Goal: Task Accomplishment & Management: Use online tool/utility

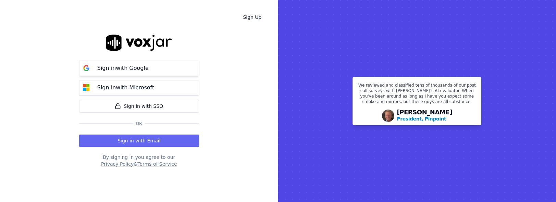
click at [131, 70] on p "Sign in with Google" at bounding box center [122, 68] width 51 height 8
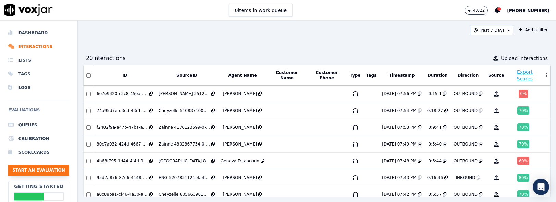
click at [29, 171] on button "Start an Evaluation" at bounding box center [38, 170] width 61 height 11
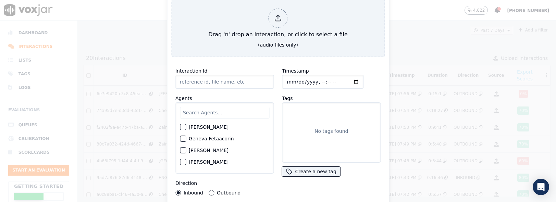
click at [211, 190] on button "Outbound" at bounding box center [211, 192] width 5 height 5
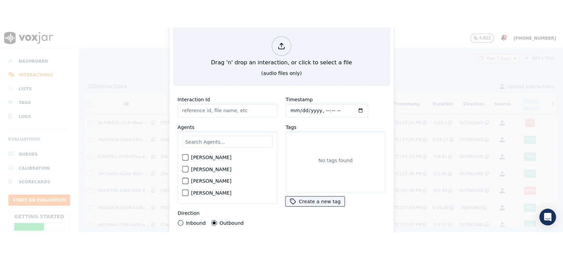
scroll to position [69, 0]
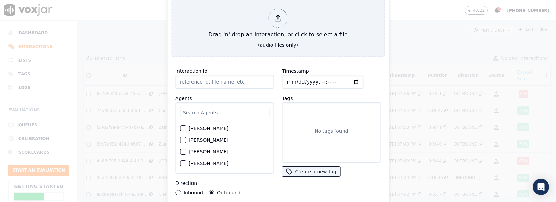
click at [184, 149] on div "button" at bounding box center [182, 151] width 5 height 5
click at [198, 80] on input "Interaction Id" at bounding box center [224, 82] width 99 height 14
click at [350, 79] on input "Timestamp" at bounding box center [322, 82] width 81 height 14
type input "[DATE]T18:50"
click at [373, 70] on div "Timestamp" at bounding box center [331, 78] width 99 height 22
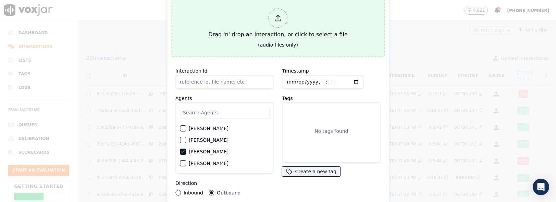
type input "4013091640 [PERSON_NAME] Outbound 080125.wav"
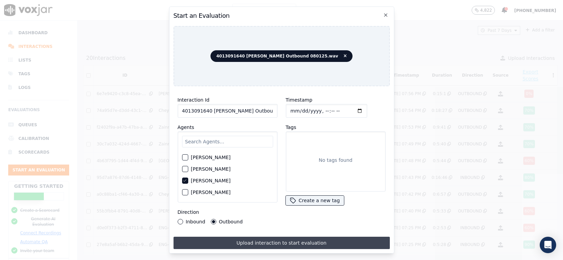
click at [301, 202] on button "Upload interaction to start evaluation" at bounding box center [282, 243] width 216 height 12
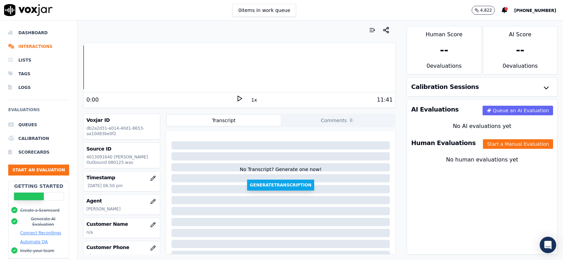
click at [270, 187] on button "Generate Transcription" at bounding box center [280, 185] width 67 height 11
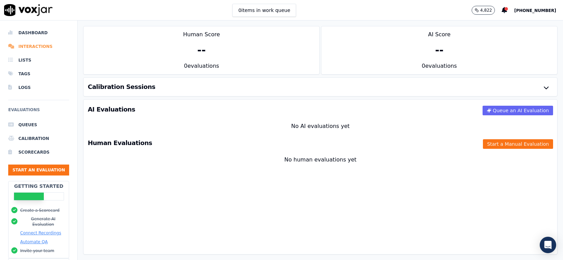
click at [36, 46] on li "Interactions" at bounding box center [38, 47] width 61 height 14
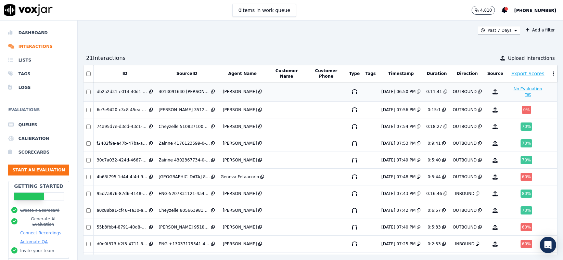
click at [511, 89] on button "No Evaluation Yet" at bounding box center [528, 92] width 38 height 14
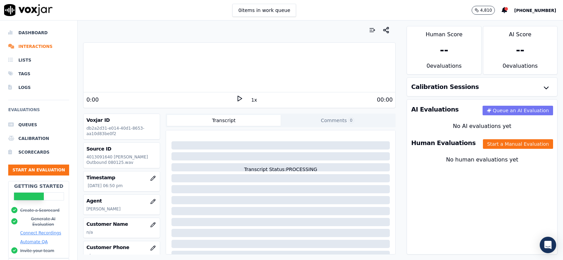
click at [498, 112] on button "Queue an AI Evaluation" at bounding box center [518, 111] width 71 height 10
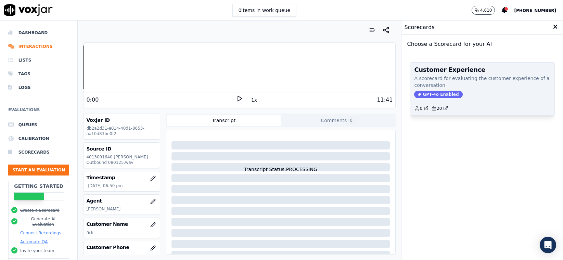
click at [432, 96] on span "GPT-4o Enabled" at bounding box center [438, 95] width 48 height 8
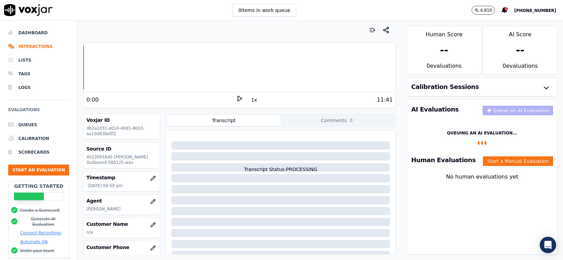
click at [491, 110] on div "AI Evaluations Queue an AI Evaluation" at bounding box center [482, 110] width 150 height 20
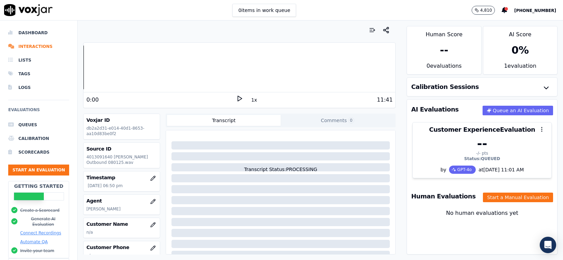
click at [234, 120] on button "Transcript" at bounding box center [224, 120] width 114 height 11
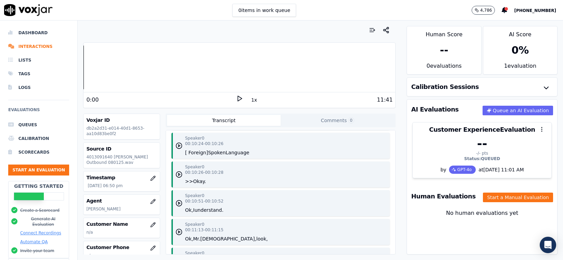
scroll to position [1489, 0]
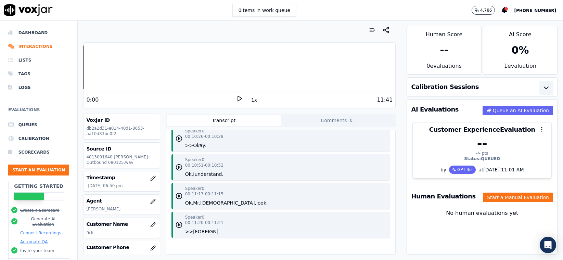
click at [544, 87] on icon "button" at bounding box center [546, 88] width 4 height 2
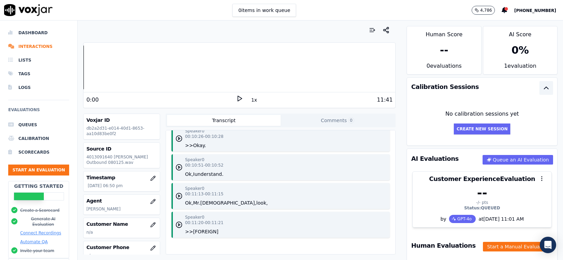
click at [542, 87] on icon "button" at bounding box center [546, 88] width 8 height 8
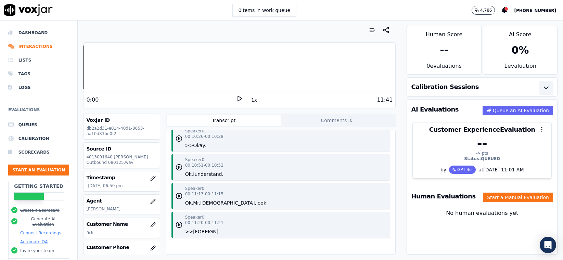
click at [529, 14] on button "[PHONE_NUMBER]" at bounding box center [538, 10] width 49 height 8
click at [501, 20] on div "Settings" at bounding box center [522, 22] width 73 height 11
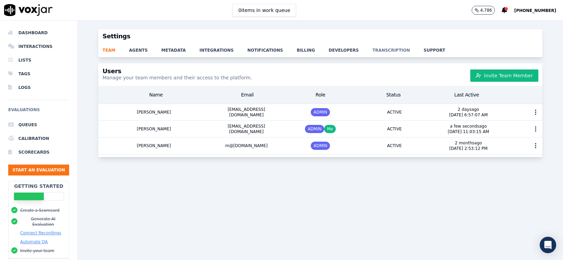
click at [379, 51] on link "transcription" at bounding box center [398, 48] width 51 height 10
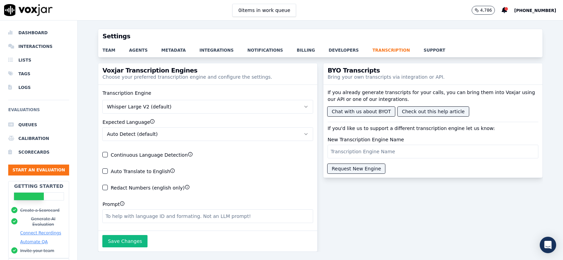
click at [293, 134] on button "Auto Detect (default)" at bounding box center [207, 134] width 211 height 14
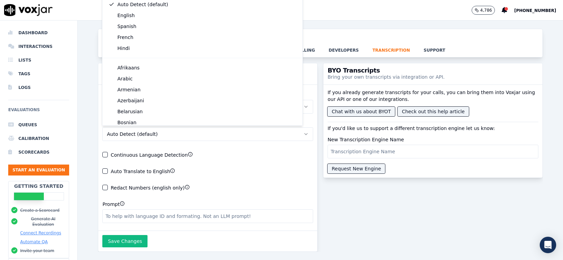
click at [217, 144] on div "Transcription Engine Whisper Large V2 (default) Expected Language Auto Detect (…" at bounding box center [207, 158] width 219 height 146
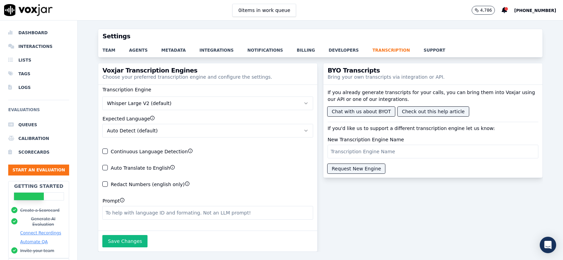
scroll to position [19, 0]
click at [188, 149] on icon "button" at bounding box center [190, 151] width 5 height 5
click at [103, 165] on div "button" at bounding box center [105, 167] width 5 height 5
click at [127, 202] on button "Save Changes" at bounding box center [124, 241] width 45 height 12
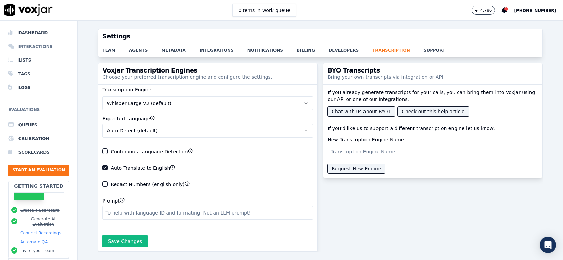
click at [34, 45] on li "Interactions" at bounding box center [38, 47] width 61 height 14
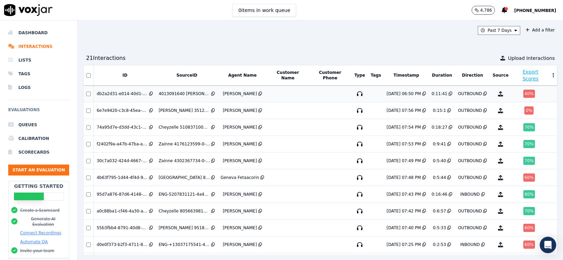
click at [127, 93] on div "db2a2d31-e014-40d1-8653-aa10d83be0f2" at bounding box center [122, 93] width 51 height 5
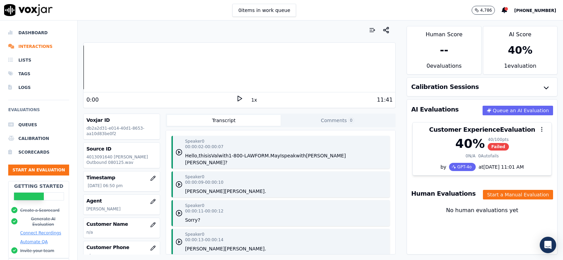
click at [227, 121] on button "Transcript" at bounding box center [224, 120] width 114 height 11
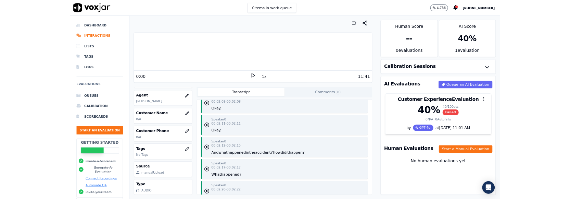
scroll to position [579, 0]
